Goal: Check status

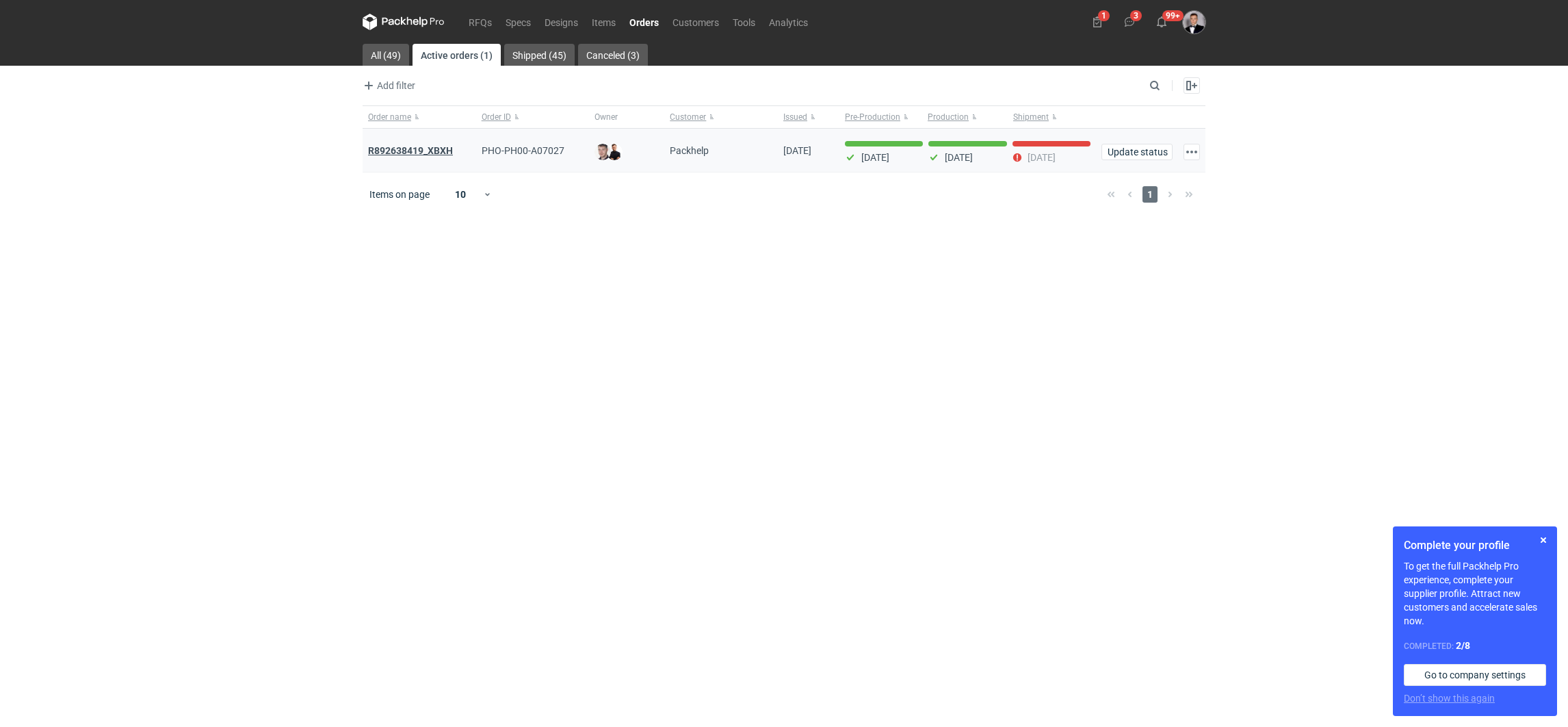
click at [444, 147] on strong "R892638419_XBXH" at bounding box center [410, 150] width 85 height 11
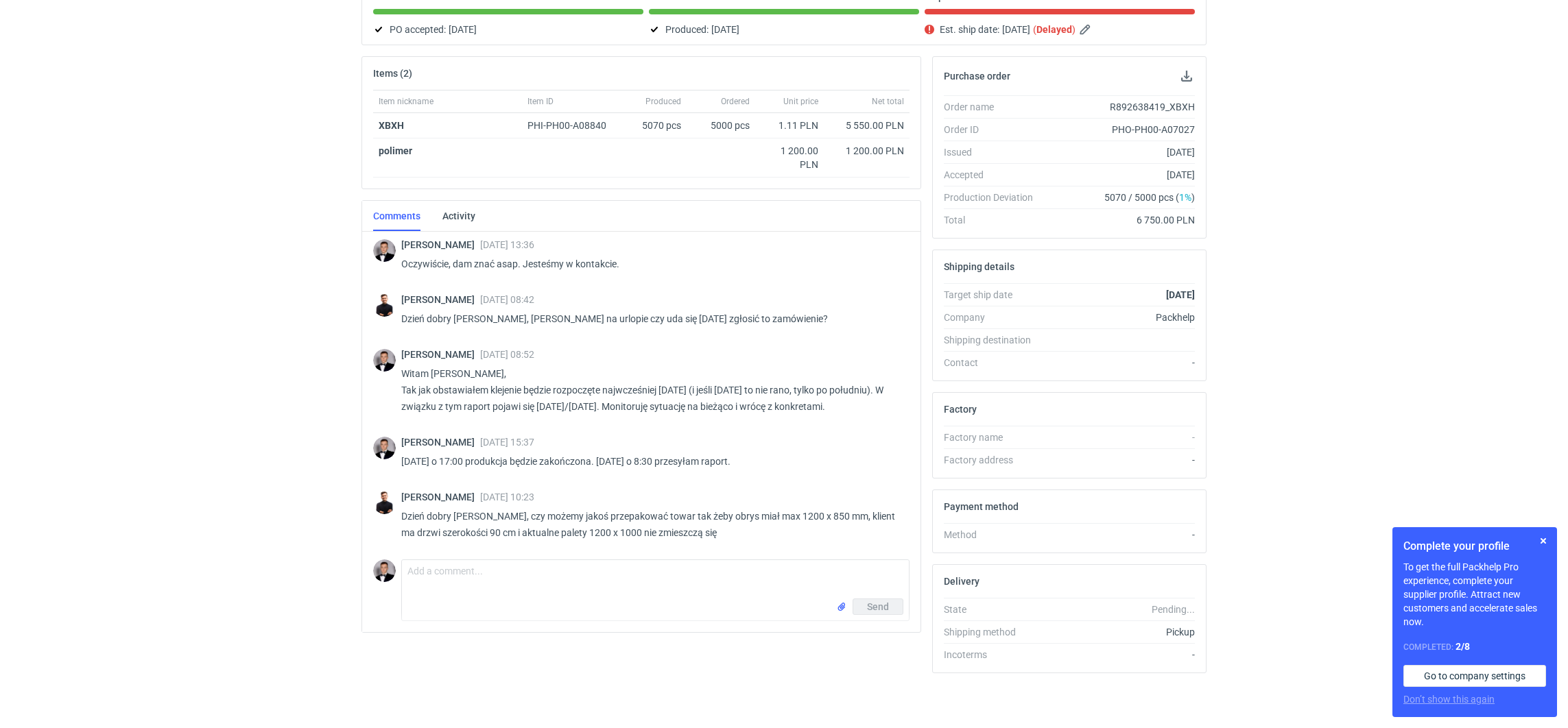
scroll to position [766, 0]
